Goal: Browse casually

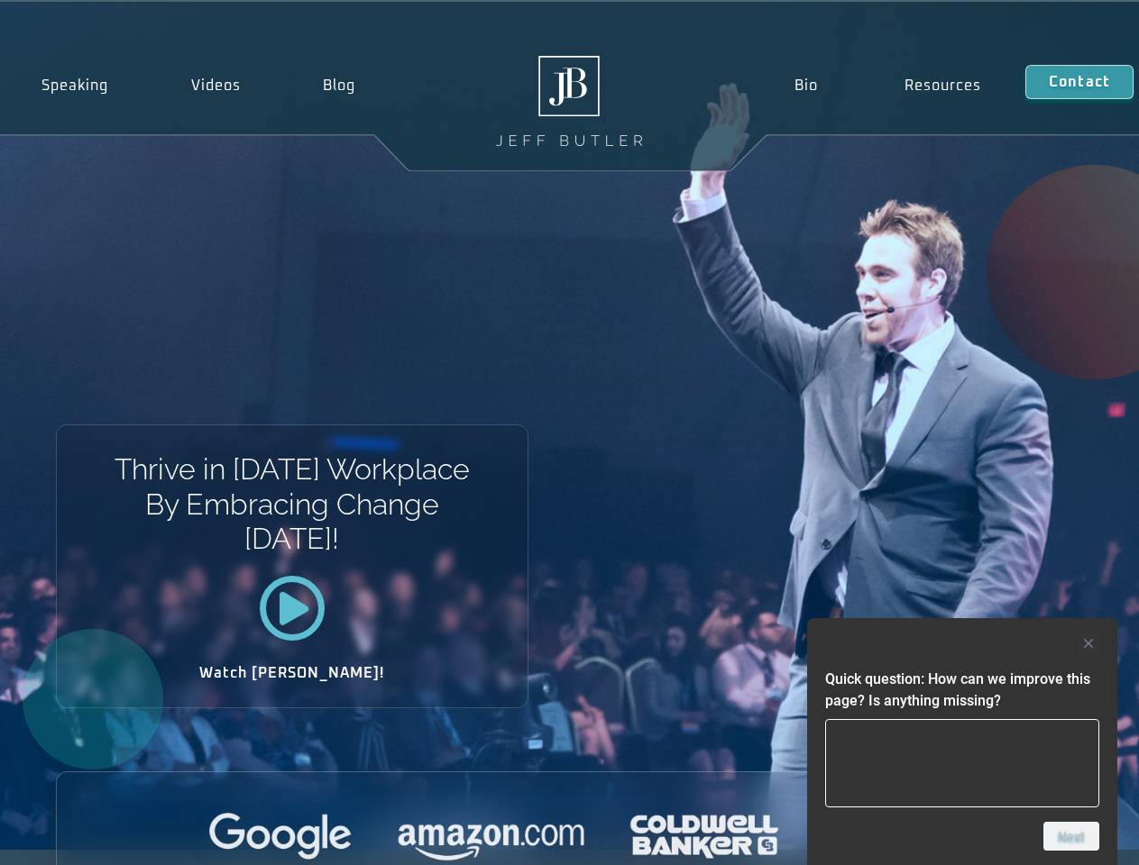
click at [569, 433] on div "Thrive in [DATE] Workplace By Embracing Change [DATE]! Watch [PERSON_NAME]!" at bounding box center [569, 426] width 1139 height 848
click at [962, 644] on div at bounding box center [962, 644] width 274 height 22
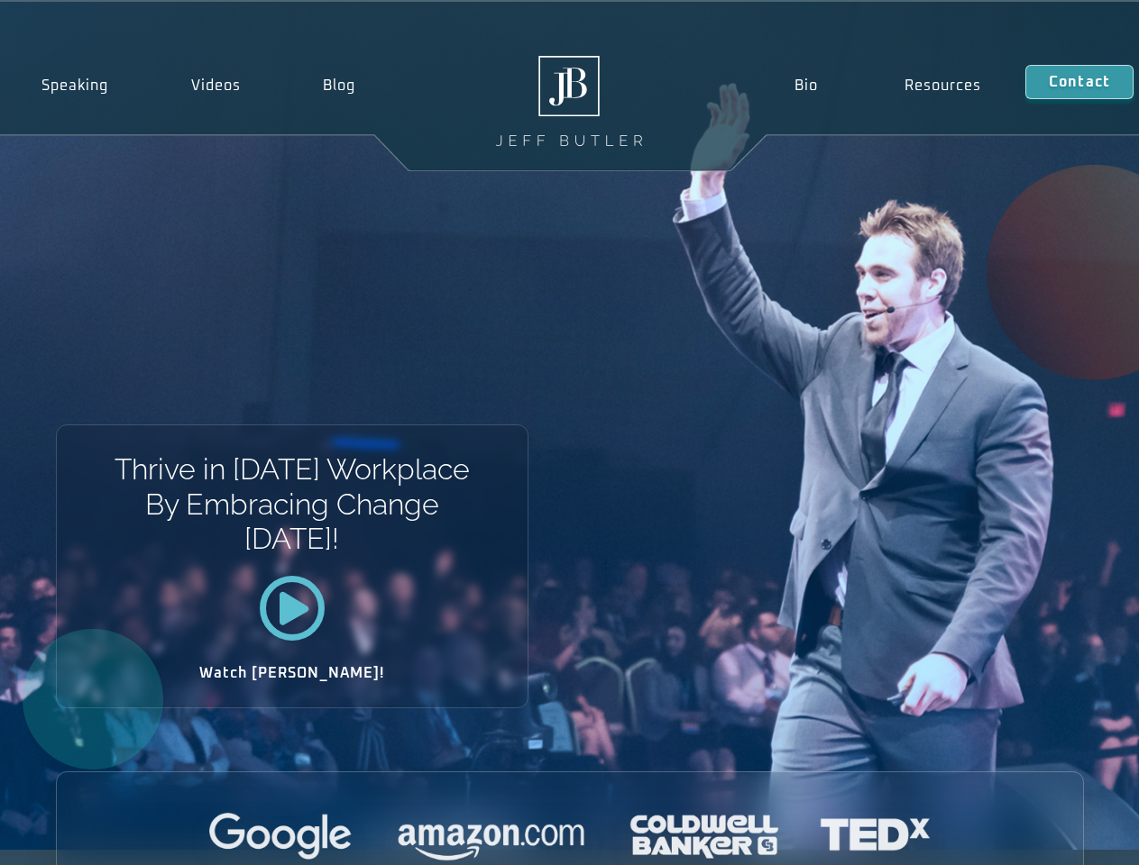
click at [1071, 837] on div at bounding box center [570, 838] width 1026 height 50
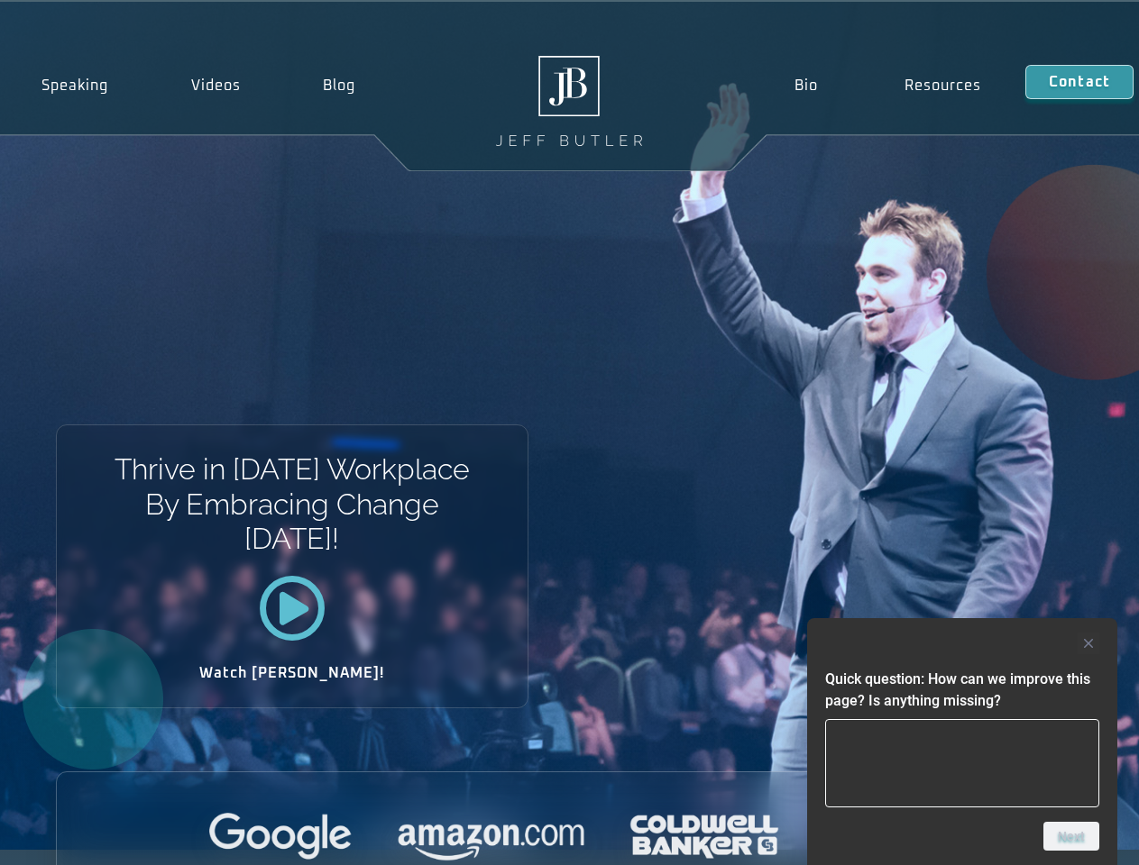
click at [569, 433] on div "Thrive in [DATE] Workplace By Embracing Change [DATE]! Watch [PERSON_NAME]!" at bounding box center [569, 426] width 1139 height 848
click at [962, 644] on div at bounding box center [962, 644] width 274 height 22
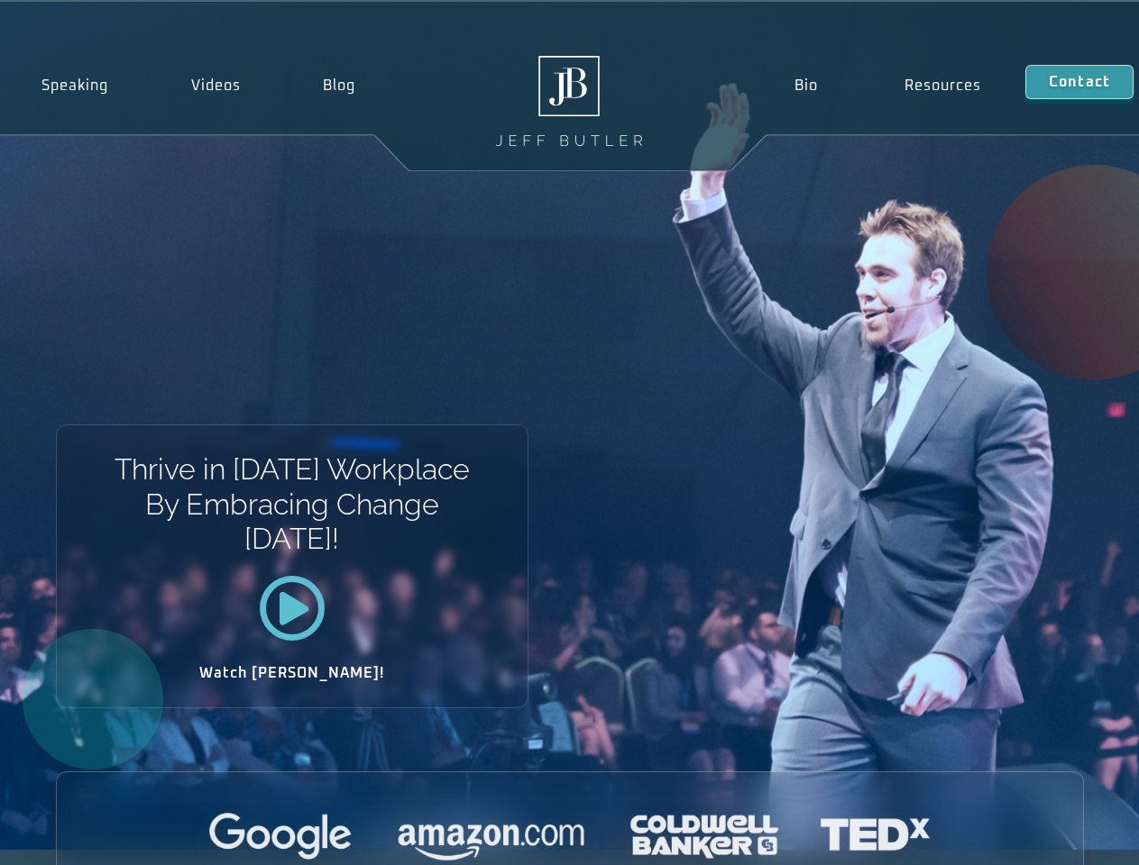
click at [1071, 837] on div at bounding box center [570, 838] width 1026 height 50
